Goal: Task Accomplishment & Management: Complete application form

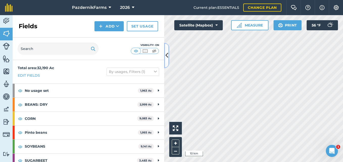
click at [169, 55] on button at bounding box center [166, 55] width 5 height 25
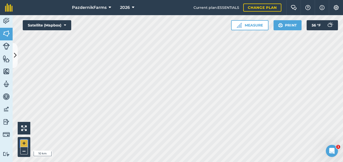
click at [24, 142] on button "+" at bounding box center [24, 144] width 8 height 8
click at [24, 143] on button "+" at bounding box center [24, 144] width 8 height 8
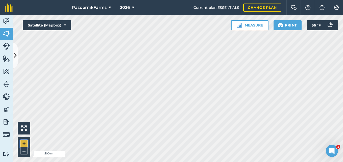
click at [23, 143] on button "+" at bounding box center [24, 144] width 8 height 8
click at [24, 148] on button "–" at bounding box center [24, 150] width 8 height 7
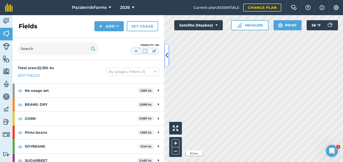
click at [166, 61] on button at bounding box center [166, 55] width 5 height 25
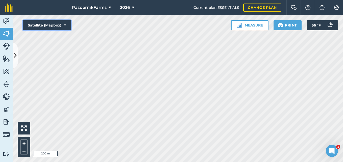
click at [56, 22] on button "Satellite (Mapbox)" at bounding box center [47, 25] width 48 height 10
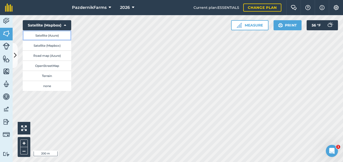
click at [62, 38] on button "Satellite (Azure)" at bounding box center [47, 35] width 48 height 10
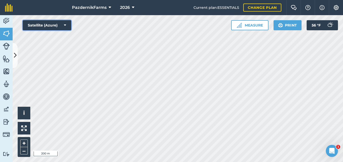
click at [64, 24] on icon at bounding box center [65, 25] width 2 height 5
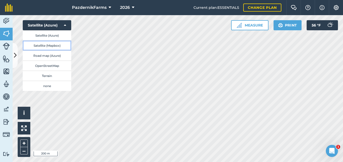
click at [56, 44] on button "Satellite (Mapbox)" at bounding box center [47, 45] width 48 height 10
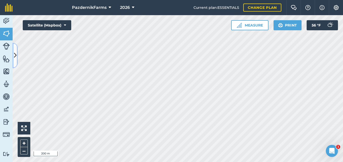
click at [14, 51] on icon at bounding box center [15, 55] width 3 height 9
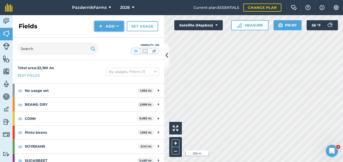
click at [100, 30] on button "Add" at bounding box center [108, 26] width 29 height 10
click at [107, 37] on link "Draw" at bounding box center [109, 37] width 28 height 11
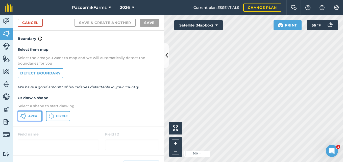
click at [36, 118] on button "Area" at bounding box center [30, 116] width 24 height 10
click at [168, 59] on icon at bounding box center [166, 55] width 3 height 9
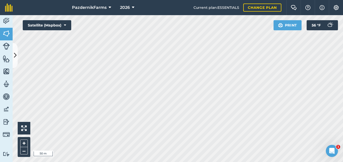
click at [212, 3] on div "PazdernikFarms 2026 Current plan : ESSENTIALS Change plan Farm Chat Help Info S…" at bounding box center [171, 81] width 343 height 162
click at [171, 162] on html "PazdernikFarms 2026 Current plan : ESSENTIALS Change plan Farm Chat Help Info S…" at bounding box center [171, 81] width 343 height 162
click at [14, 60] on button at bounding box center [15, 55] width 5 height 25
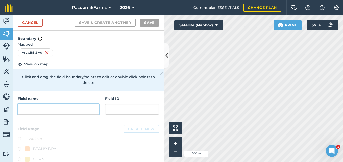
click at [80, 109] on input "text" at bounding box center [58, 109] width 81 height 11
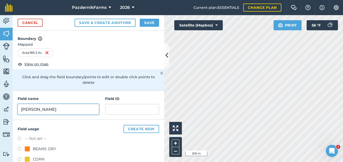
type input "Bill Steffl"
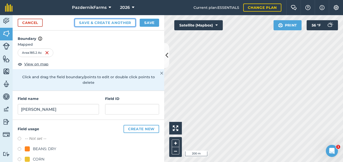
click at [115, 22] on button "Save & Create Another" at bounding box center [104, 23] width 61 height 8
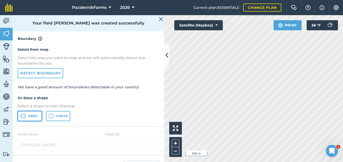
click at [32, 116] on span "Area" at bounding box center [32, 116] width 9 height 4
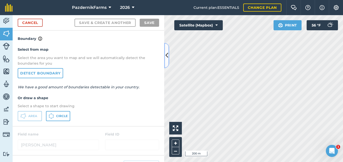
click at [166, 62] on button at bounding box center [166, 55] width 5 height 25
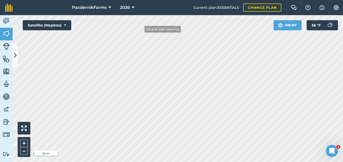
click at [154, 3] on div "PazdernikFarms 2026 Current plan : ESSENTIALS Change plan Farm Chat Help Info S…" at bounding box center [171, 81] width 343 height 162
click at [17, 62] on button at bounding box center [15, 55] width 5 height 25
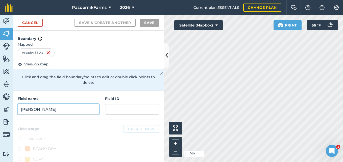
click at [46, 106] on input "Bill Steffl" at bounding box center [58, 109] width 81 height 11
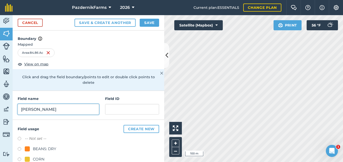
type input "Bill Steffl"
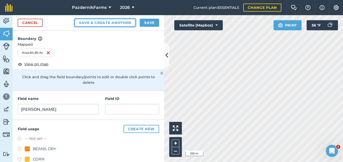
click at [115, 25] on button "Save & Create Another" at bounding box center [104, 23] width 61 height 8
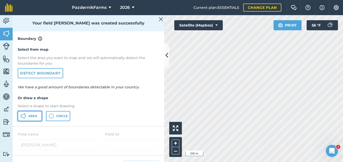
click at [30, 116] on span "Area" at bounding box center [32, 116] width 9 height 4
click at [166, 59] on icon at bounding box center [166, 55] width 3 height 9
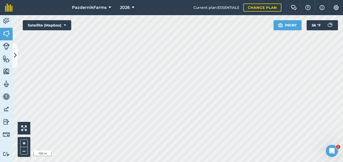
click at [96, 162] on html "PazdernikFarms 2026 Current plan : ESSENTIALS Change plan Farm Chat Help Info S…" at bounding box center [171, 81] width 343 height 162
click at [146, 162] on html "PazdernikFarms 2026 Current plan : ESSENTIALS Change plan Farm Chat Help Info S…" at bounding box center [171, 81] width 343 height 162
click at [162, 0] on html "PazdernikFarms 2026 Current plan : ESSENTIALS Change plan Farm Chat Help Info S…" at bounding box center [171, 81] width 343 height 162
click at [16, 58] on icon at bounding box center [15, 55] width 3 height 9
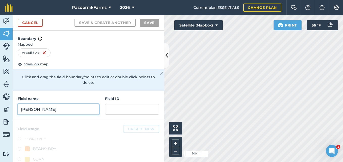
click at [49, 110] on input "Bill Steffl" at bounding box center [58, 109] width 81 height 11
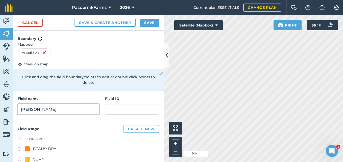
type input "Bill Steffl"
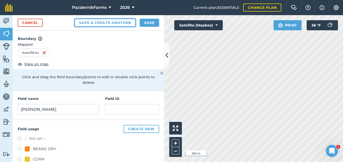
click at [98, 24] on button "Save & Create Another" at bounding box center [104, 23] width 61 height 8
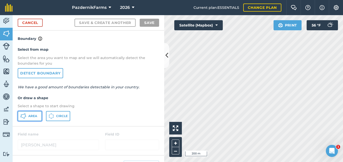
click at [35, 114] on span "Area" at bounding box center [32, 116] width 9 height 4
click at [166, 59] on icon at bounding box center [166, 55] width 3 height 9
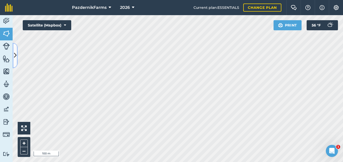
click at [15, 62] on button at bounding box center [15, 55] width 5 height 25
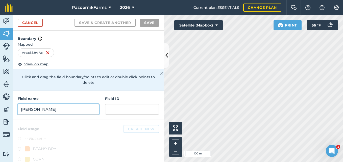
click at [50, 110] on input "Bill Steffl" at bounding box center [58, 109] width 81 height 11
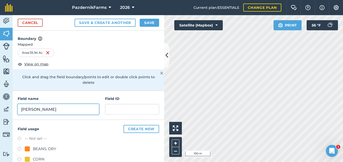
type input "Bill Steffl"
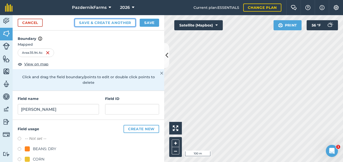
click at [109, 19] on button "Save & Create Another" at bounding box center [104, 23] width 61 height 8
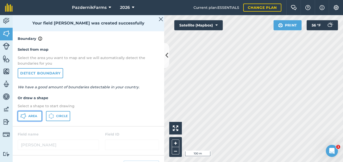
click at [38, 117] on button "Area" at bounding box center [30, 116] width 24 height 10
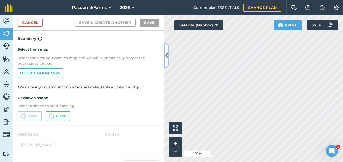
click at [166, 63] on button at bounding box center [166, 55] width 5 height 25
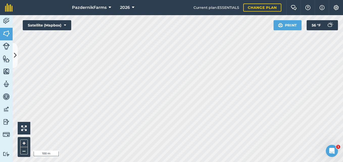
click at [249, 0] on html "PazdernikFarms 2026 Current plan : ESSENTIALS Change plan Farm Chat Help Info S…" at bounding box center [171, 81] width 343 height 162
click at [193, 0] on html "PazdernikFarms 2026 Current plan : ESSENTIALS Change plan Farm Chat Help Info S…" at bounding box center [171, 81] width 343 height 162
click at [121, 162] on html "PazdernikFarms 2026 Current plan : ESSENTIALS Change plan Farm Chat Help Info S…" at bounding box center [171, 81] width 343 height 162
click at [116, 162] on html "PazdernikFarms 2026 Current plan : ESSENTIALS Change plan Farm Chat Help Info S…" at bounding box center [171, 81] width 343 height 162
click at [15, 62] on button at bounding box center [15, 55] width 5 height 25
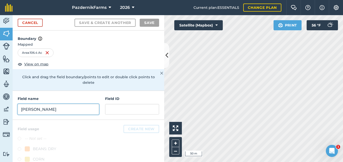
click at [34, 108] on input "Bill Steffl" at bounding box center [58, 109] width 81 height 11
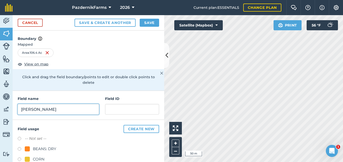
type input "Bill Steffl"
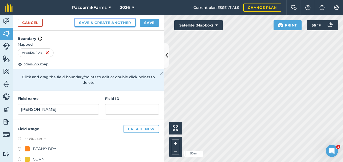
click at [118, 21] on button "Save & Create Another" at bounding box center [104, 23] width 61 height 8
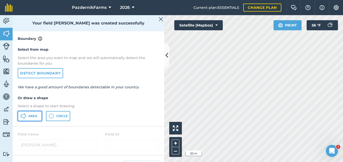
click at [32, 119] on button "Area" at bounding box center [30, 116] width 24 height 10
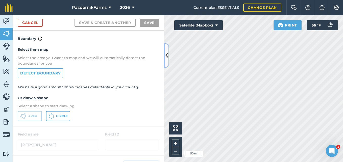
click at [169, 55] on button at bounding box center [166, 55] width 5 height 25
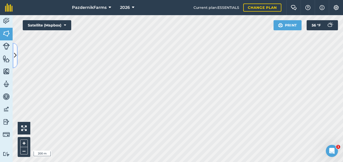
click at [16, 59] on icon at bounding box center [15, 55] width 3 height 9
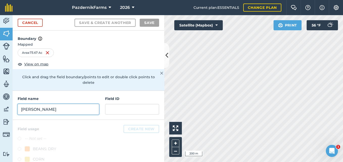
click at [48, 110] on input "Bill Steffl" at bounding box center [58, 109] width 81 height 11
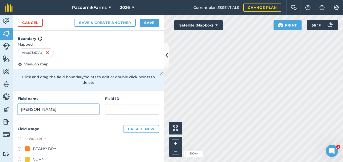
type input "Bill Steffl"
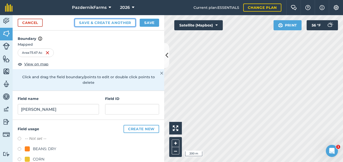
click at [107, 20] on button "Save & Create Another" at bounding box center [104, 23] width 61 height 8
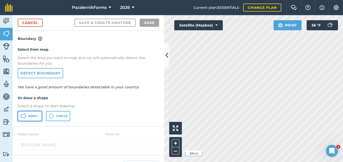
click at [37, 115] on span "Area" at bounding box center [32, 116] width 9 height 4
click at [166, 60] on icon at bounding box center [166, 55] width 3 height 9
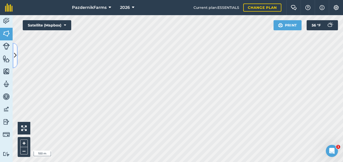
click at [15, 57] on icon at bounding box center [15, 55] width 3 height 9
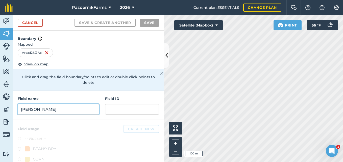
click at [43, 105] on input "Bill Steffl" at bounding box center [58, 109] width 81 height 11
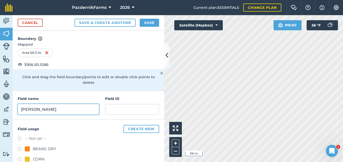
type input "Bill Steffl"
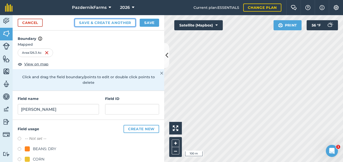
click at [102, 25] on button "Save & Create Another" at bounding box center [104, 23] width 61 height 8
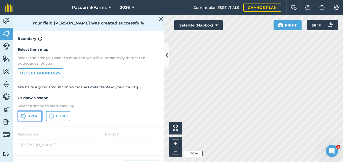
click at [27, 117] on button "Area" at bounding box center [30, 116] width 24 height 10
click at [165, 63] on button at bounding box center [166, 55] width 5 height 25
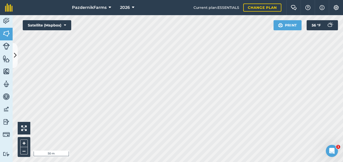
click at [69, 162] on html "PazdernikFarms 2026 Current plan : ESSENTIALS Change plan Farm Chat Help Info S…" at bounding box center [171, 81] width 343 height 162
click at [206, 4] on div "PazdernikFarms 2026 Current plan : ESSENTIALS Change plan Farm Chat Help Info S…" at bounding box center [171, 81] width 343 height 162
click at [280, 162] on html "PazdernikFarms 2026 Current plan : ESSENTIALS Change plan Farm Chat Help Info S…" at bounding box center [171, 81] width 343 height 162
click at [74, 162] on html "PazdernikFarms 2026 Current plan : ESSENTIALS Change plan Farm Chat Help Info S…" at bounding box center [171, 81] width 343 height 162
click at [343, 87] on html "PazdernikFarms 2026 Current plan : ESSENTIALS Change plan Farm Chat Help Info S…" at bounding box center [171, 81] width 343 height 162
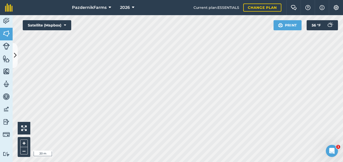
click at [343, 71] on html "PazdernikFarms 2026 Current plan : ESSENTIALS Change plan Farm Chat Help Info S…" at bounding box center [171, 81] width 343 height 162
click at [343, 81] on html "PazdernikFarms 2026 Current plan : ESSENTIALS Change plan Farm Chat Help Info S…" at bounding box center [171, 81] width 343 height 162
click at [343, 79] on html "PazdernikFarms 2026 Current plan : ESSENTIALS Change plan Farm Chat Help Info S…" at bounding box center [171, 81] width 343 height 162
click at [172, 10] on div "PazdernikFarms 2026 Current plan : ESSENTIALS Change plan Farm Chat Help Info S…" at bounding box center [171, 81] width 343 height 162
drag, startPoint x: 15, startPoint y: 59, endPoint x: 18, endPoint y: 63, distance: 4.8
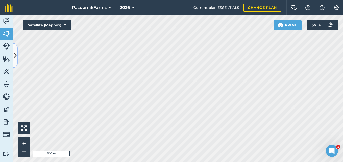
click at [15, 59] on icon at bounding box center [15, 55] width 3 height 9
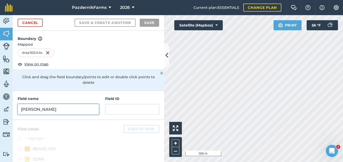
click at [45, 105] on input "Bill Steffl" at bounding box center [58, 109] width 81 height 11
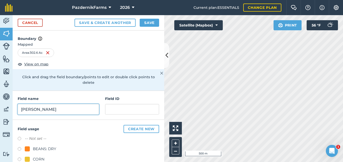
type input "Bill Steffl"
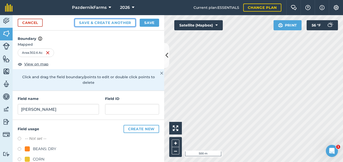
click at [97, 23] on button "Save & Create Another" at bounding box center [104, 23] width 61 height 8
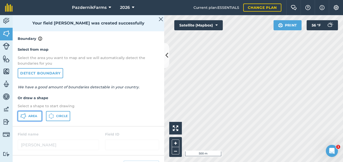
click at [28, 114] on button "Area" at bounding box center [30, 116] width 24 height 10
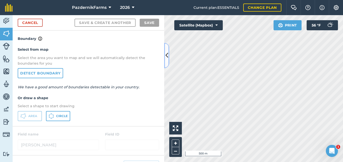
click at [166, 59] on icon at bounding box center [166, 55] width 3 height 9
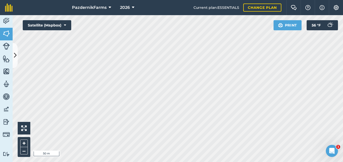
click at [151, 0] on html "PazdernikFarms 2026 Current plan : ESSENTIALS Change plan Farm Chat Help Info S…" at bounding box center [171, 81] width 343 height 162
click at [122, 0] on html "PazdernikFarms 2026 Current plan : ESSENTIALS Change plan Farm Chat Help Info S…" at bounding box center [171, 81] width 343 height 162
click at [104, 0] on html "PazdernikFarms 2026 Current plan : ESSENTIALS Change plan Farm Chat Help Info S…" at bounding box center [171, 81] width 343 height 162
click at [154, 0] on html "PazdernikFarms 2026 Current plan : ESSENTIALS Change plan Farm Chat Help Info S…" at bounding box center [171, 81] width 343 height 162
click at [94, 162] on html "PazdernikFarms 2026 Current plan : ESSENTIALS Change plan Farm Chat Help Info S…" at bounding box center [171, 81] width 343 height 162
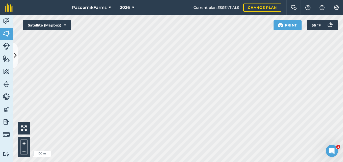
click at [181, 0] on html "PazdernikFarms 2026 Current plan : ESSENTIALS Change plan Farm Chat Help Info S…" at bounding box center [171, 81] width 343 height 162
click at [16, 53] on icon at bounding box center [15, 55] width 3 height 9
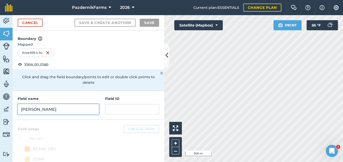
click at [44, 105] on input "Bill Steffl" at bounding box center [58, 109] width 81 height 11
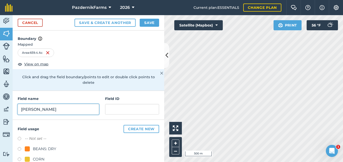
type input "Bill steffl"
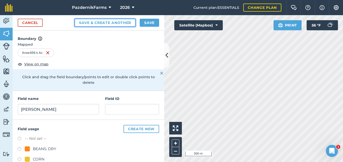
click at [104, 22] on button "Save & Create Another" at bounding box center [104, 23] width 61 height 8
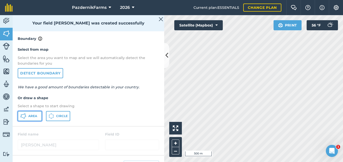
click at [34, 117] on span "Area" at bounding box center [32, 116] width 9 height 4
click at [164, 60] on button at bounding box center [166, 55] width 5 height 25
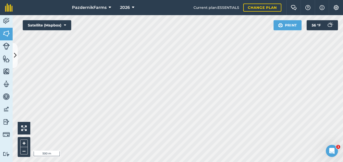
click at [194, 15] on div "PazdernikFarms 2026 Current plan : ESSENTIALS Change plan Farm Chat Help Info S…" at bounding box center [171, 81] width 343 height 162
click at [64, 25] on icon at bounding box center [65, 25] width 2 height 5
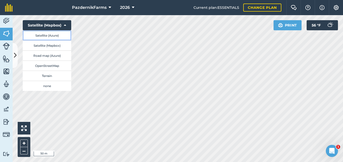
click at [63, 34] on button "Satellite (Azure)" at bounding box center [47, 35] width 48 height 10
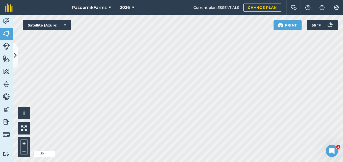
click at [343, 93] on html "PazdernikFarms 2026 Current plan : ESSENTIALS Change plan Farm Chat Help Info S…" at bounding box center [171, 81] width 343 height 162
click at [14, 54] on icon at bounding box center [15, 55] width 3 height 9
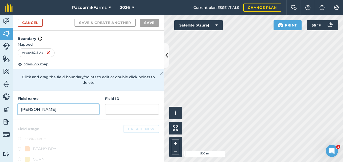
click at [71, 113] on input "Bill steffl" at bounding box center [58, 109] width 81 height 11
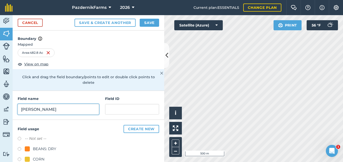
type input "Bill steffl"
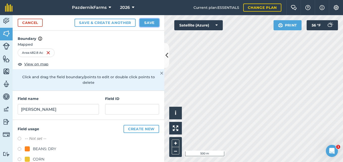
click at [151, 23] on button "Save" at bounding box center [149, 23] width 19 height 8
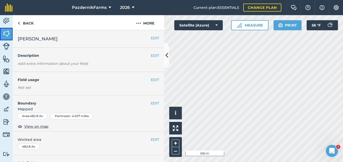
click at [8, 36] on img at bounding box center [6, 34] width 7 height 8
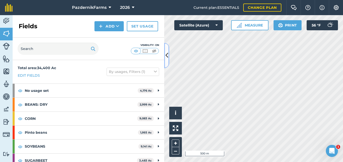
click at [165, 60] on button at bounding box center [166, 55] width 5 height 25
